Goal: Register for event/course

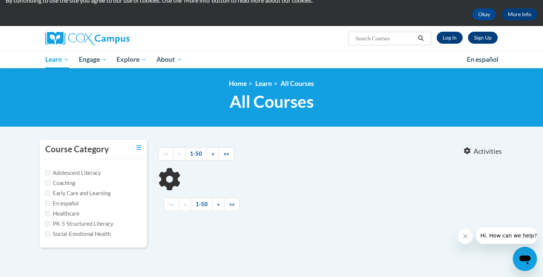
scroll to position [31, 0]
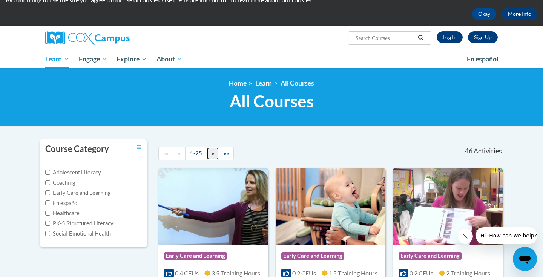
click at [211, 151] on link "»" at bounding box center [212, 153] width 12 height 13
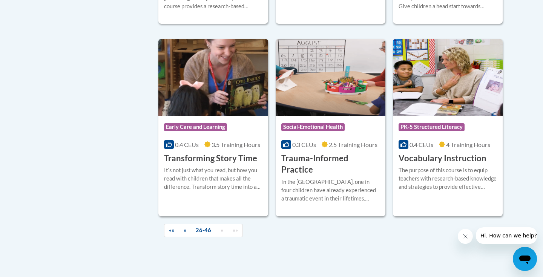
scroll to position [1315, 0]
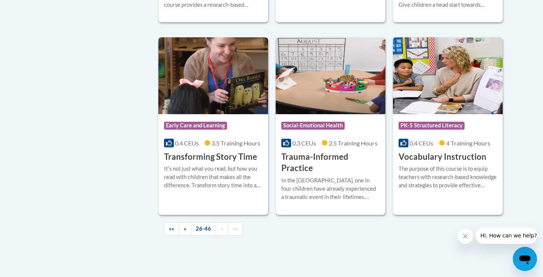
click at [321, 151] on h3 "Trauma-Informed Practice" at bounding box center [330, 162] width 98 height 23
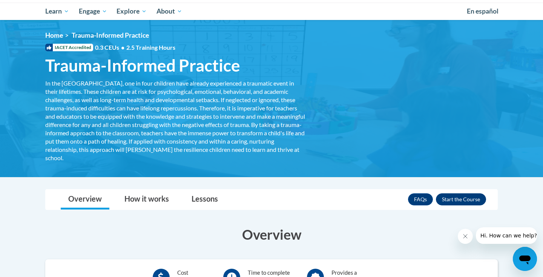
scroll to position [118, 0]
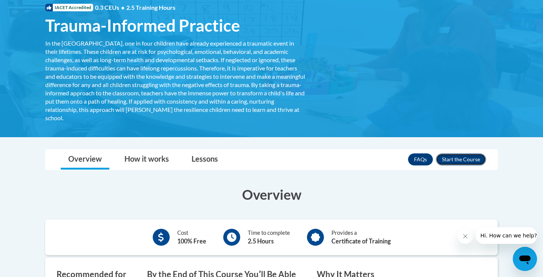
click at [455, 156] on button "Enroll" at bounding box center [461, 159] width 50 height 12
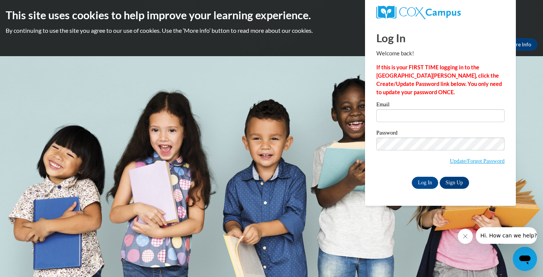
click at [407, 102] on label "Email" at bounding box center [440, 106] width 128 height 8
click at [407, 109] on input "Email" at bounding box center [440, 115] width 128 height 13
click at [415, 97] on div "Log In Welcome back! If this is your FIRST TIME logging in to the NEW Cox Campu…" at bounding box center [440, 106] width 128 height 166
click at [370, 128] on div "Please enter your email! Please enter your password! Email Password Update/Forg…" at bounding box center [439, 145] width 139 height 87
drag, startPoint x: 371, startPoint y: 131, endPoint x: 406, endPoint y: 133, distance: 35.5
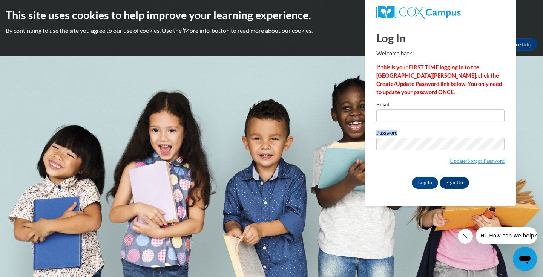
click at [406, 133] on div "Please enter your email! Please enter your password! Email Password Update/Forg…" at bounding box center [439, 145] width 139 height 87
click at [406, 133] on label "Password" at bounding box center [440, 134] width 128 height 8
click at [409, 129] on div "Email Password Update/Forgot Password Log In Sign Up OR" at bounding box center [440, 145] width 128 height 87
click at [446, 182] on link "Sign Up" at bounding box center [453, 183] width 29 height 12
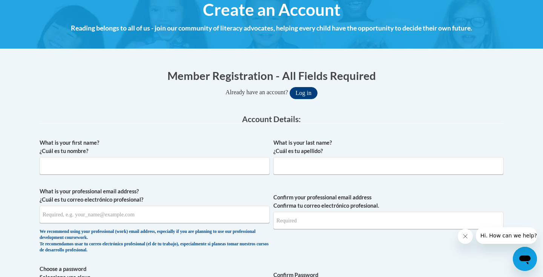
scroll to position [94, 0]
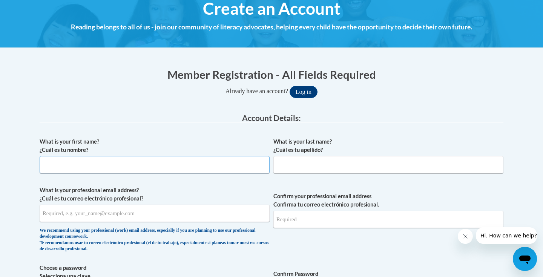
click at [139, 164] on input "What is your first name? ¿Cuál es tu nombre?" at bounding box center [155, 164] width 230 height 17
type input "Roxanne"
click at [294, 166] on input "What is your last name? ¿Cuál es tu apellido?" at bounding box center [388, 164] width 230 height 17
type input "Narciso"
click at [183, 166] on input "Roxanne" at bounding box center [155, 164] width 230 height 17
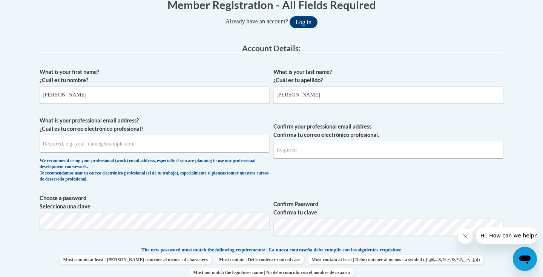
scroll to position [166, 0]
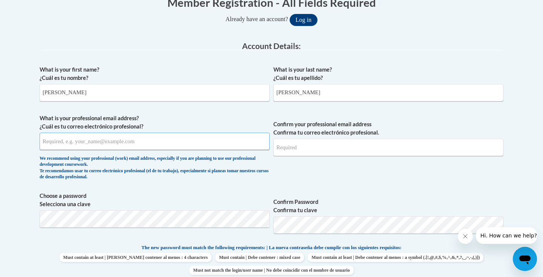
click at [173, 144] on input "What is your professional email address? ¿Cuál es tu correo electrónico profesi…" at bounding box center [155, 141] width 230 height 17
click at [124, 96] on input "Roxanne Joy" at bounding box center [155, 92] width 230 height 17
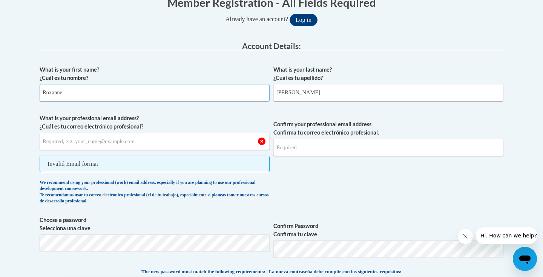
type input "Roxanne"
click at [173, 114] on div "What is your first name? ¿Cuál es tu nombre? Roxanne What is your last name? ¿C…" at bounding box center [271, 246] width 463 height 368
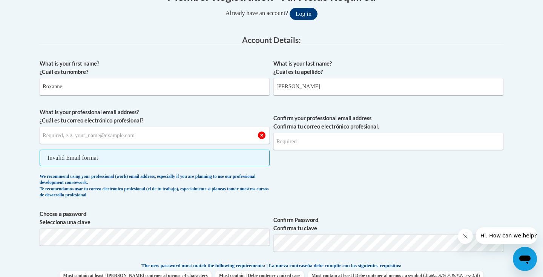
scroll to position [173, 0]
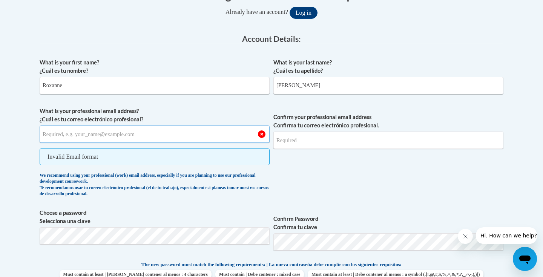
click at [167, 133] on input "What is your professional email address? ¿Cuál es tu correo electrónico profesi…" at bounding box center [155, 133] width 230 height 17
type input "roxannejoy.narciso@student.chaminade.edu"
click at [200, 117] on label "What is your professional email address? ¿Cuál es tu correo electrónico profesi…" at bounding box center [155, 115] width 230 height 17
click at [200, 125] on input "roxannejoy.narciso@student.chaminade.edu" at bounding box center [155, 133] width 230 height 17
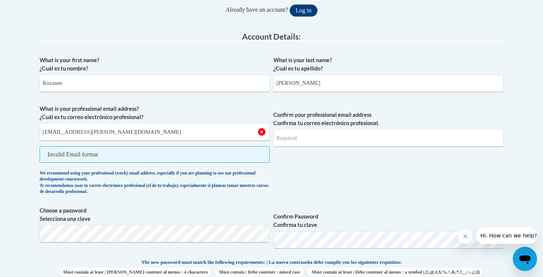
click at [211, 109] on label "What is your professional email address? ¿Cuál es tu correo electrónico profesi…" at bounding box center [155, 113] width 230 height 17
click at [211, 123] on input "roxannejoy.narciso@student.chaminade.edu" at bounding box center [155, 131] width 230 height 17
click at [310, 138] on input "Confirm your professional email address Confirma tu correo electrónico profesio…" at bounding box center [388, 137] width 230 height 17
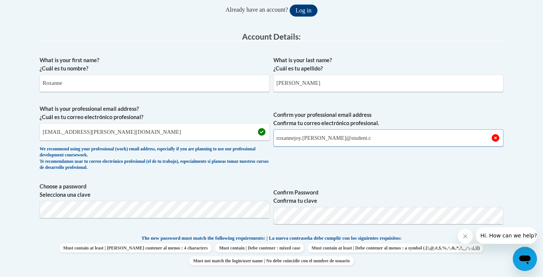
type input "roxannejoy.narciso@student.ch"
drag, startPoint x: 353, startPoint y: 142, endPoint x: 229, endPoint y: 115, distance: 126.9
click at [229, 115] on span "What is your professional email address? ¿Cuál es tu correo electrónico profesi…" at bounding box center [271, 140] width 463 height 70
drag, startPoint x: 226, startPoint y: 132, endPoint x: 179, endPoint y: 93, distance: 61.3
click at [179, 93] on div "What is your first name? ¿Cuál es tu nombre? Roxanne What is your last name? ¿C…" at bounding box center [271, 224] width 463 height 344
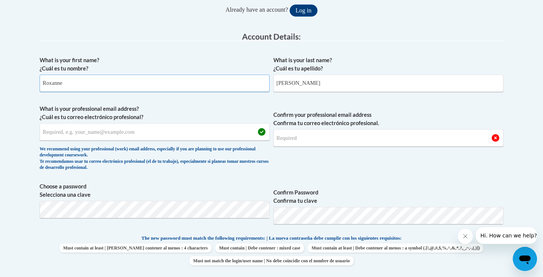
drag, startPoint x: 190, startPoint y: 82, endPoint x: 176, endPoint y: 64, distance: 22.2
click at [176, 65] on span "What is your first name? ¿Cuál es tu nombre? Roxanne" at bounding box center [155, 74] width 230 height 36
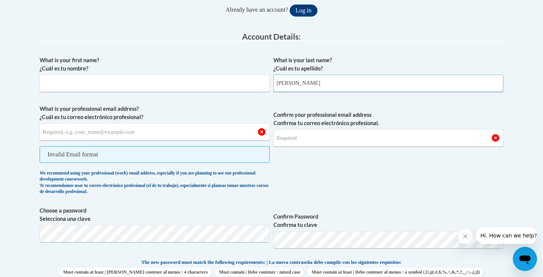
drag, startPoint x: 310, startPoint y: 87, endPoint x: 269, endPoint y: 79, distance: 42.1
click at [269, 79] on div "What is your first name? ¿Cuál es tu nombre? What is your last name? ¿Cuál es t…" at bounding box center [271, 236] width 463 height 368
click at [227, 56] on label "What is your first name? ¿Cuál es tu nombre?" at bounding box center [155, 64] width 230 height 17
click at [227, 75] on input "What is your first name? ¿Cuál es tu nombre?" at bounding box center [155, 83] width 230 height 17
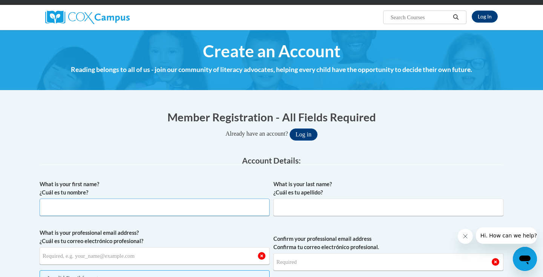
scroll to position [49, 0]
